Goal: Task Accomplishment & Management: Use online tool/utility

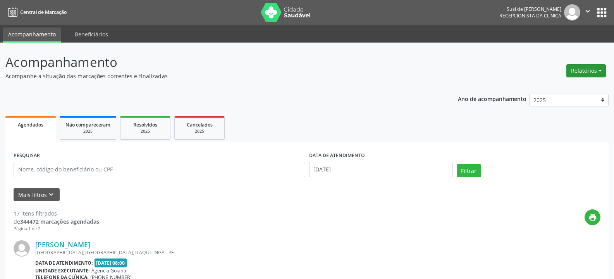
click at [588, 76] on button "Relatórios" at bounding box center [587, 70] width 40 height 13
click at [554, 88] on link "Agendamentos" at bounding box center [564, 87] width 83 height 11
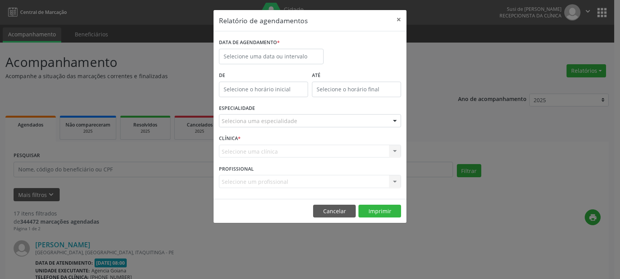
click at [567, 179] on div "Relatório de agendamentos × DATA DE AGENDAMENTO * De ATÉ ESPECIALIDADE Selecion…" at bounding box center [310, 139] width 620 height 279
click at [594, 72] on div "Relatório de agendamentos × DATA DE AGENDAMENTO * De ATÉ ESPECIALIDADE Selecion…" at bounding box center [310, 139] width 620 height 279
click at [328, 212] on button "Cancelar" at bounding box center [334, 211] width 43 height 13
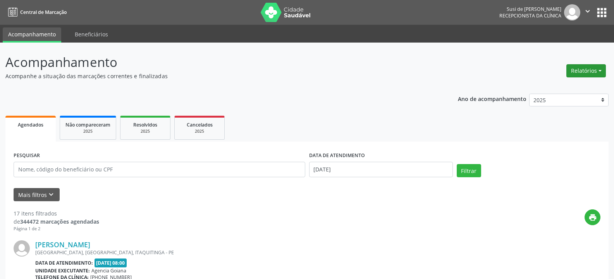
click at [595, 66] on button "Relatórios" at bounding box center [587, 70] width 40 height 13
click at [550, 88] on link "Agendamentos" at bounding box center [564, 87] width 83 height 11
select select "8"
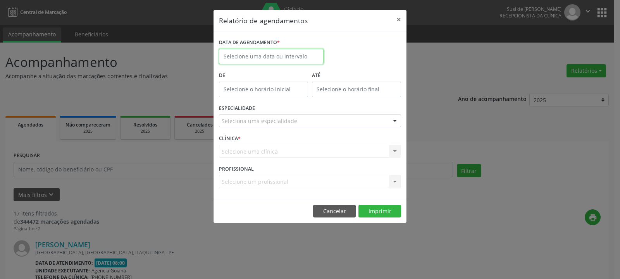
click at [266, 53] on input "text" at bounding box center [271, 57] width 105 height 16
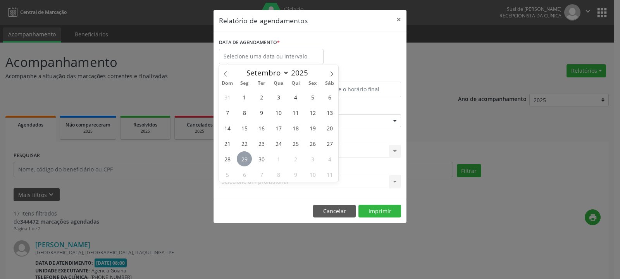
click at [245, 159] on span "29" at bounding box center [244, 159] width 15 height 15
type input "[DATE]"
click at [241, 160] on span "29" at bounding box center [244, 159] width 15 height 15
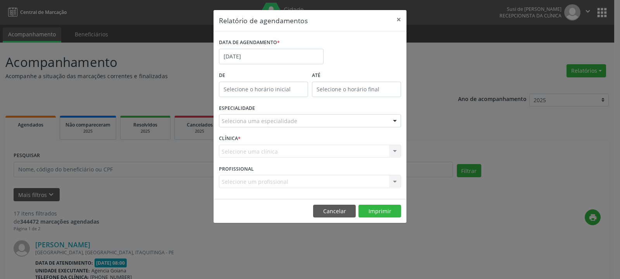
click at [241, 160] on div "CLÍNICA * Selecione uma clínica Nenhum resultado encontrado para: " " Não há ne…" at bounding box center [310, 148] width 186 height 30
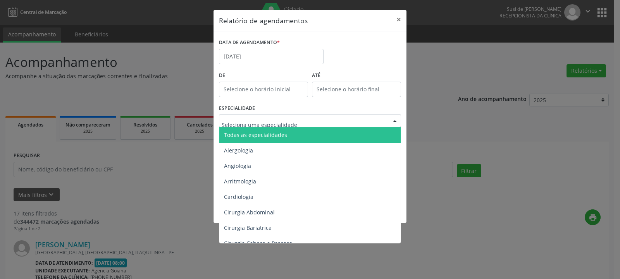
click at [266, 134] on span "Todas as especialidades" at bounding box center [255, 134] width 63 height 7
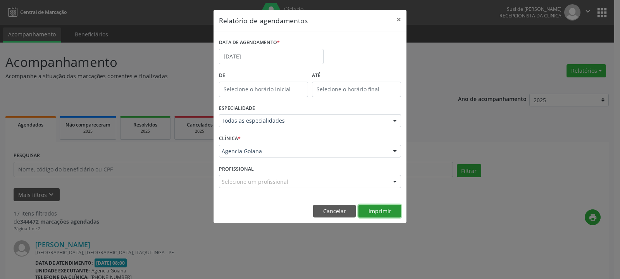
click at [374, 213] on button "Imprimir" at bounding box center [380, 211] width 43 height 13
